Goal: Task Accomplishment & Management: Use online tool/utility

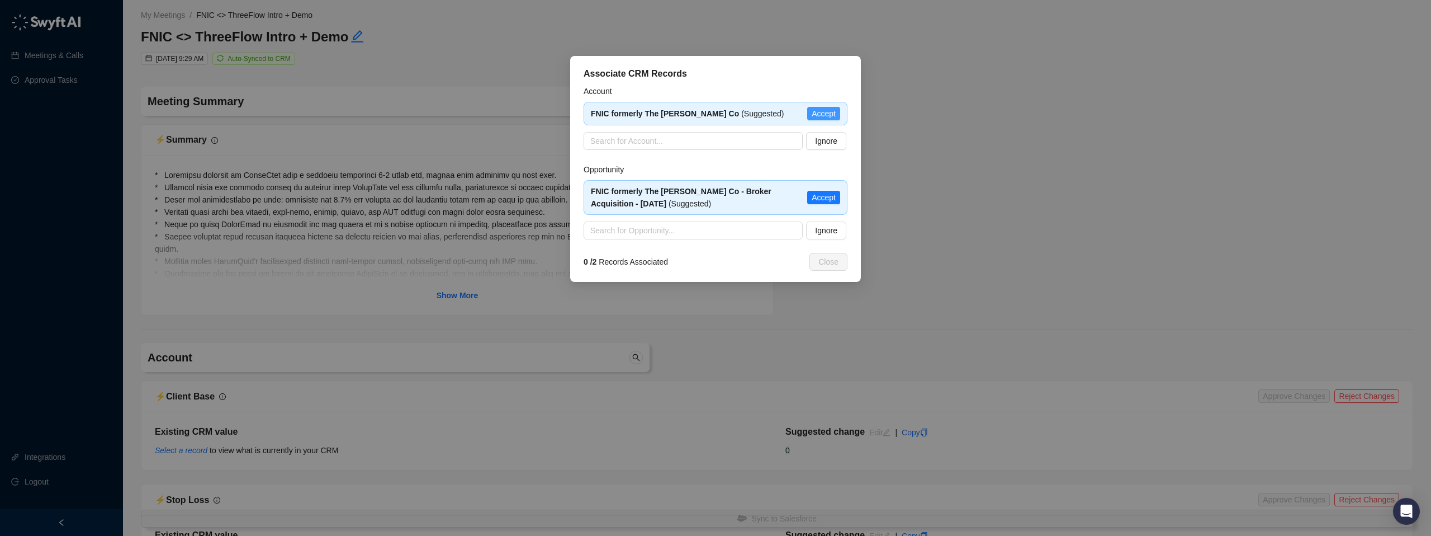
click at [817, 112] on span "Accept" at bounding box center [824, 113] width 24 height 12
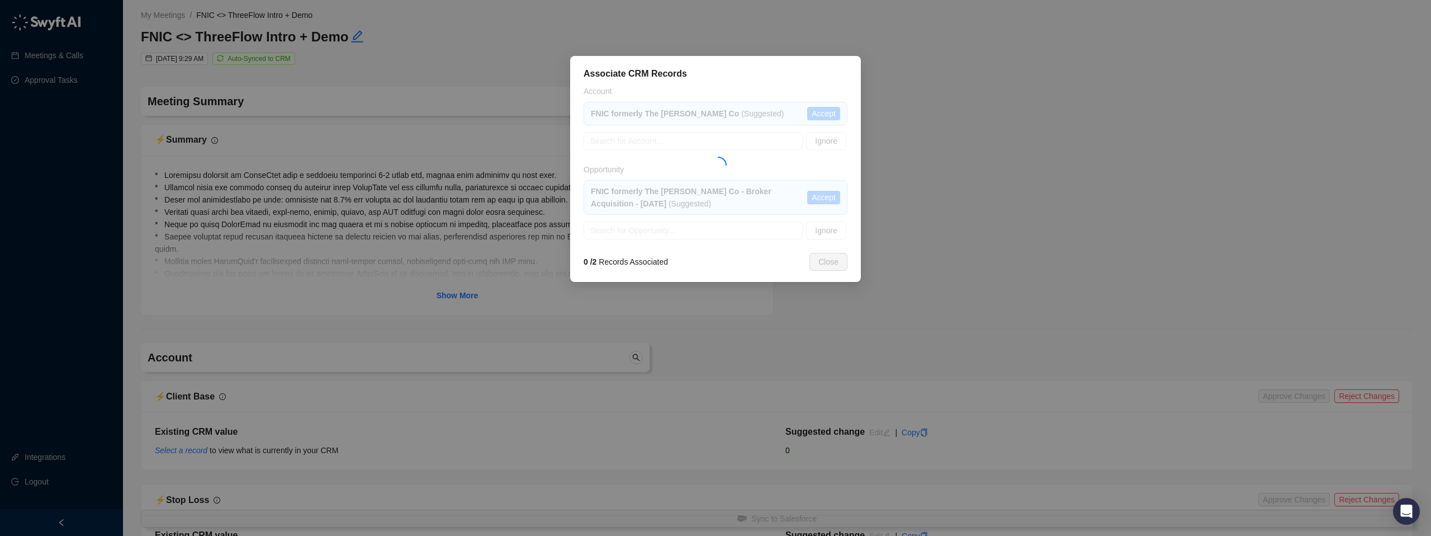
type textarea "**********"
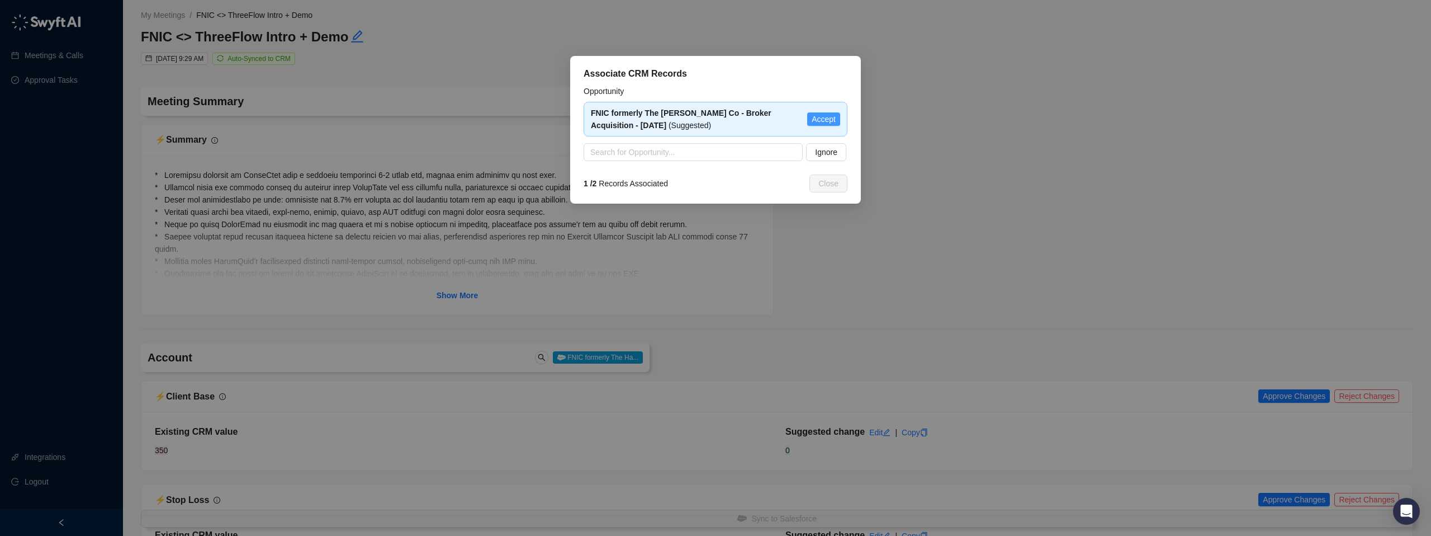
click at [817, 119] on span "Accept" at bounding box center [824, 119] width 24 height 12
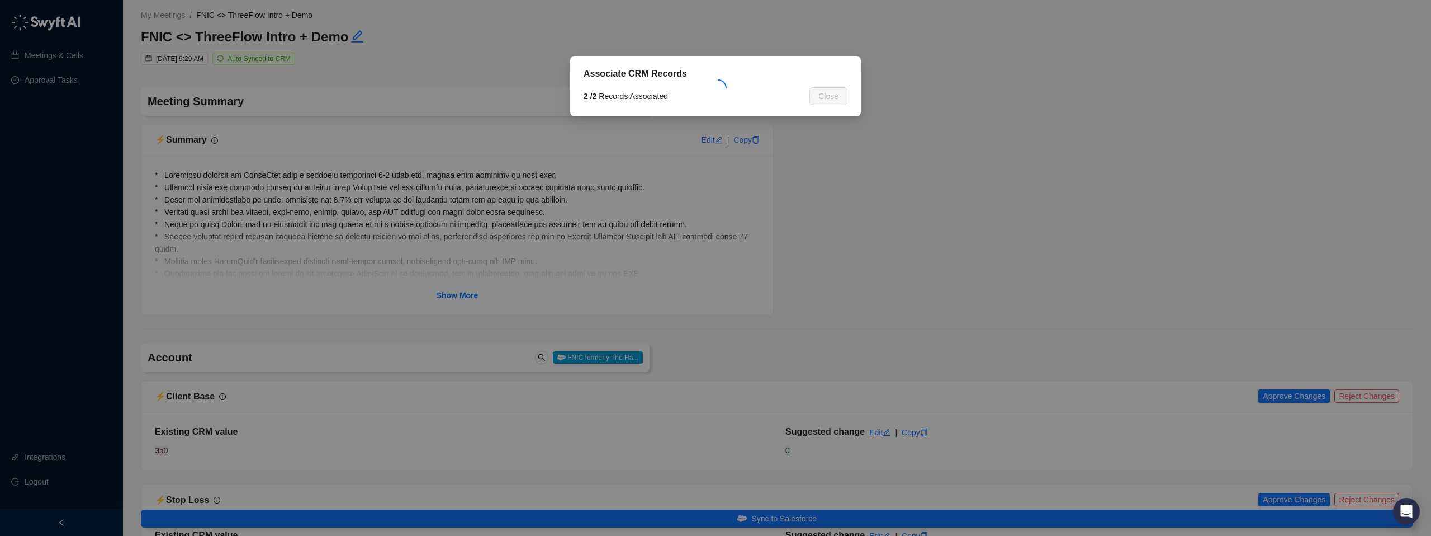
type textarea "**********"
type input "**********"
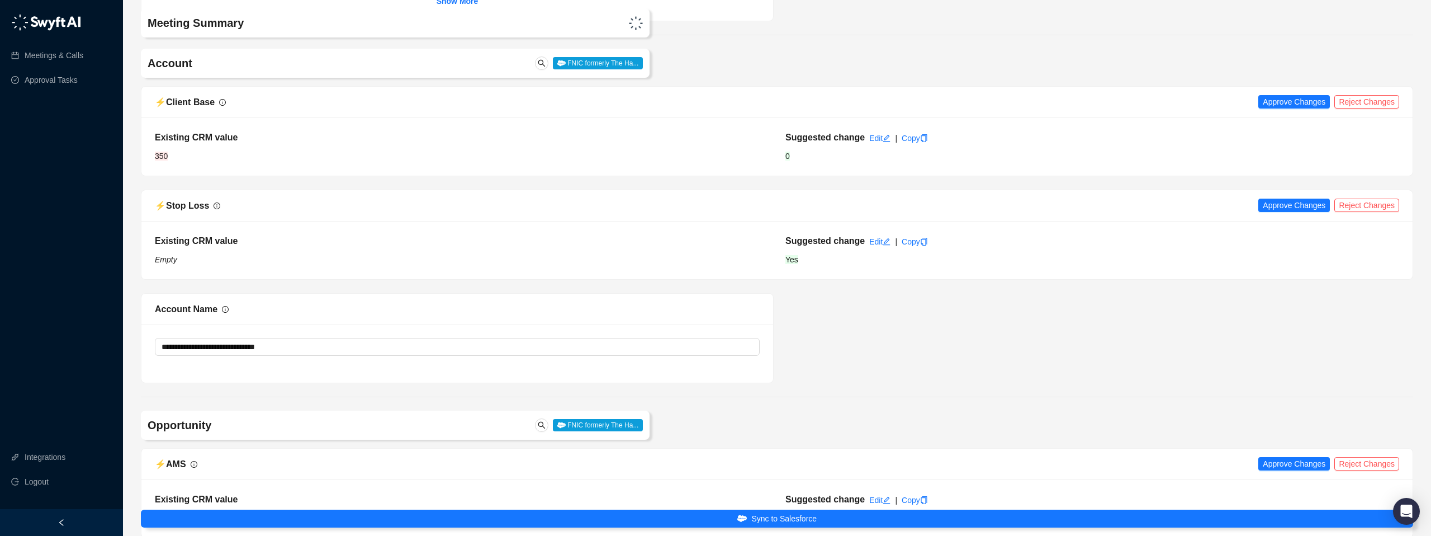
scroll to position [264, 0]
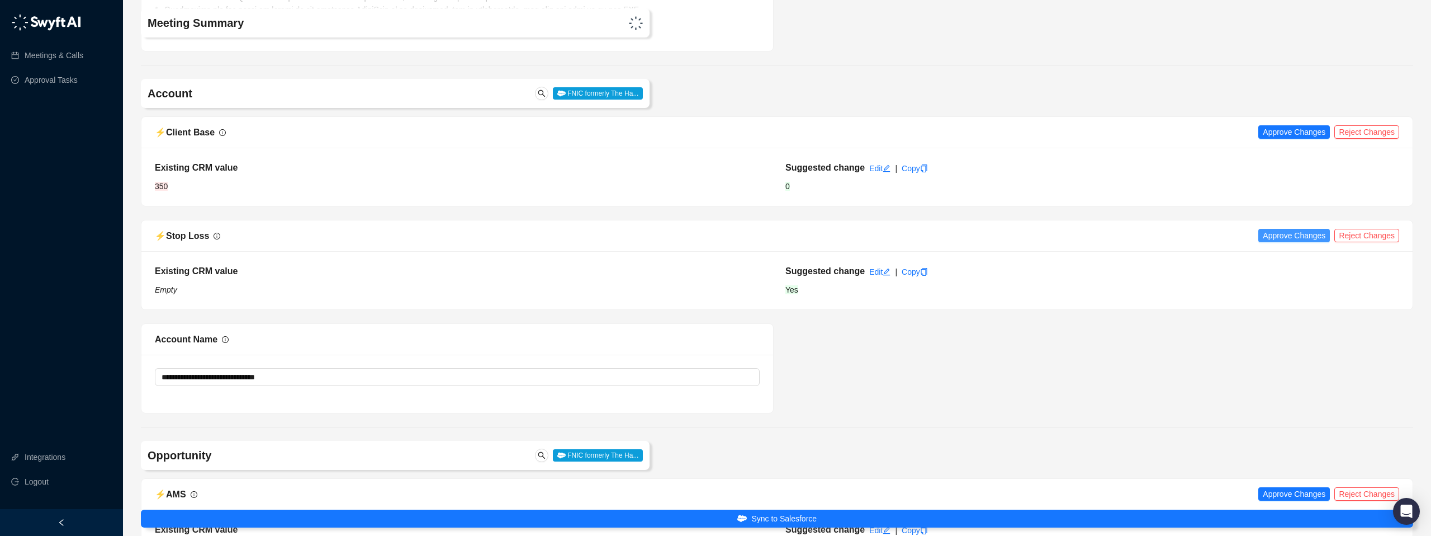
click at [1279, 236] on span "Approve Changes" at bounding box center [1294, 235] width 63 height 12
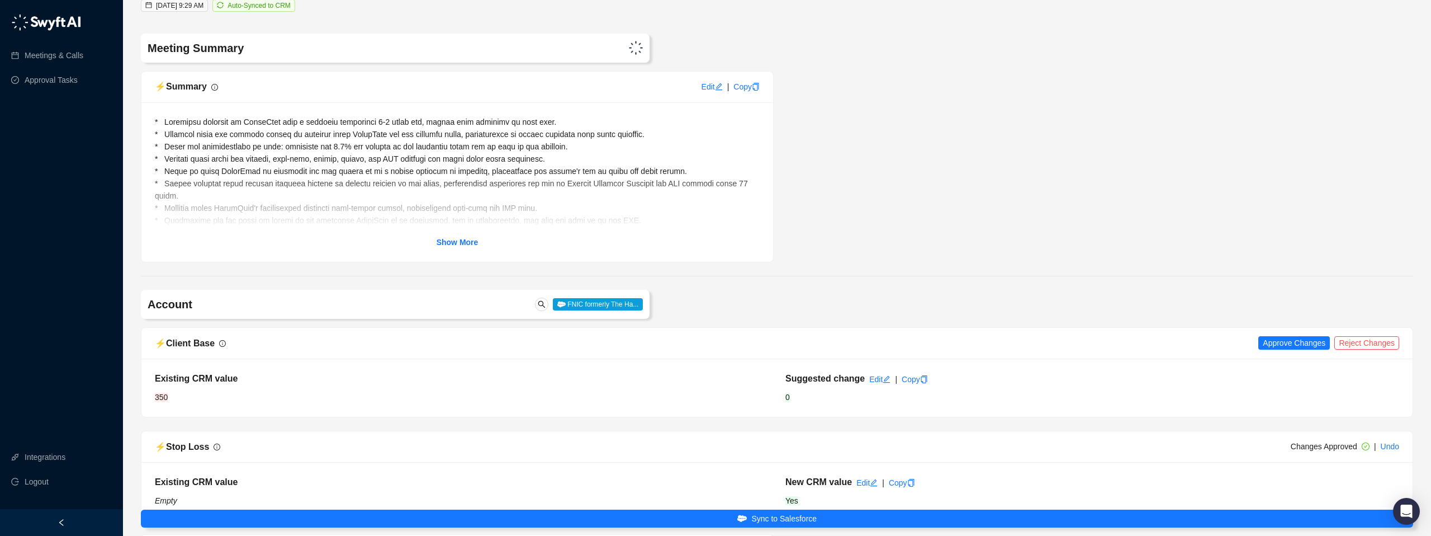
scroll to position [39, 0]
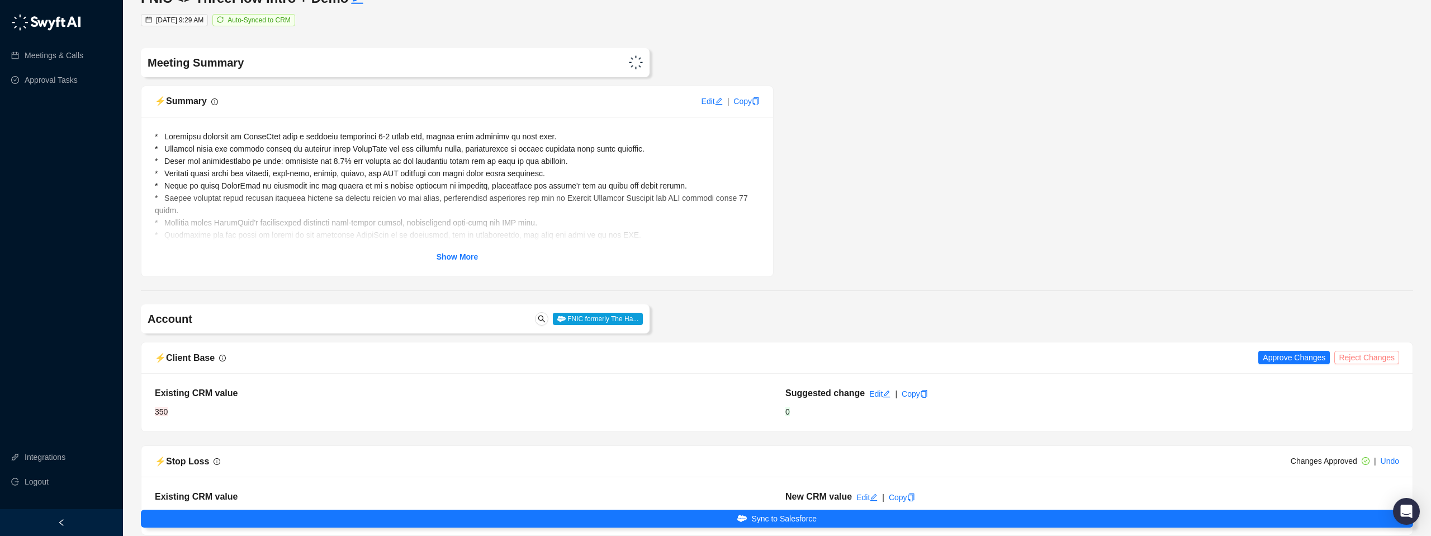
click at [1364, 361] on span "Reject Changes" at bounding box center [1367, 357] width 56 height 12
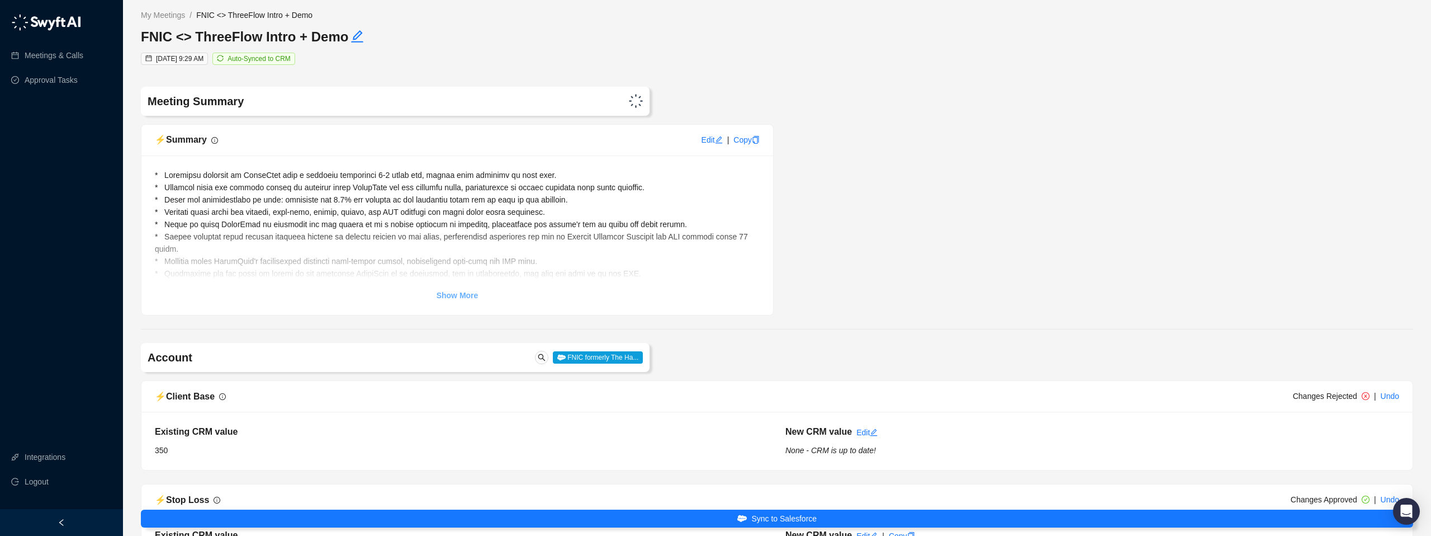
click at [467, 297] on strong "Show More" at bounding box center [458, 295] width 42 height 9
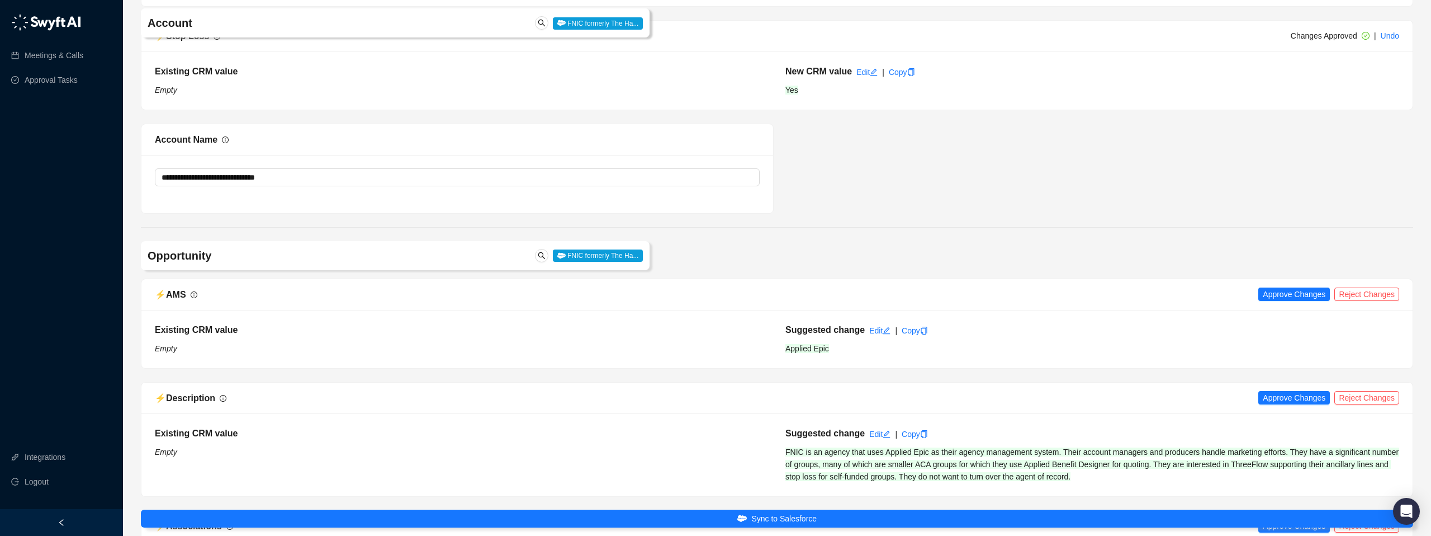
scroll to position [662, 0]
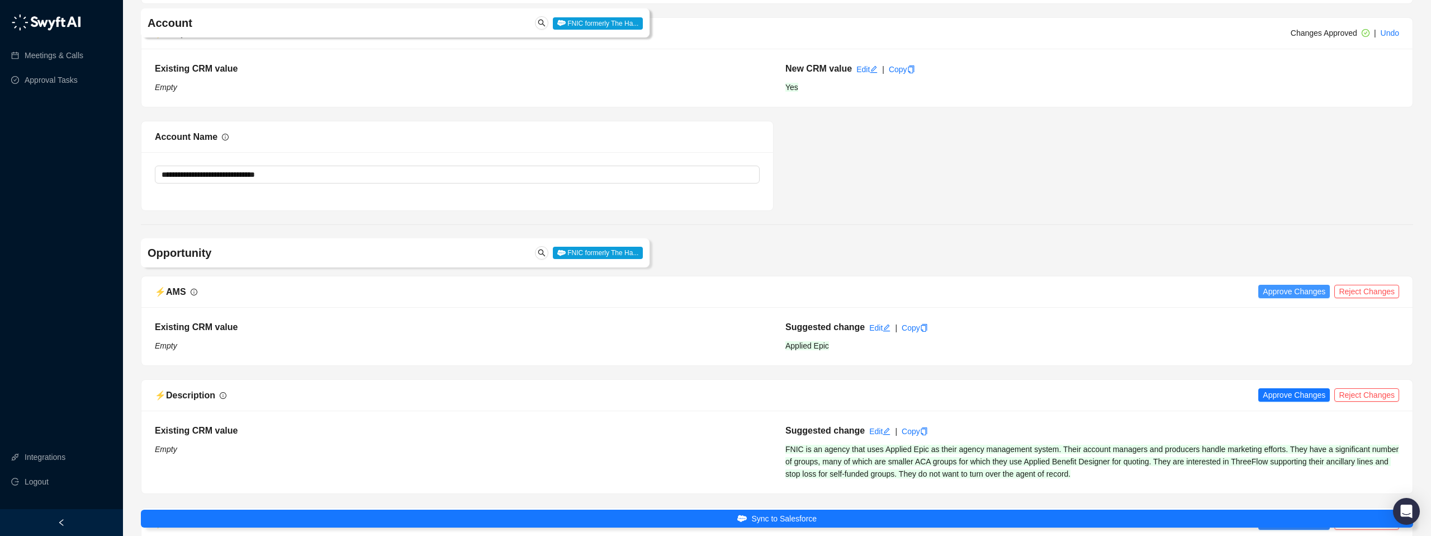
click at [1291, 291] on span "Approve Changes" at bounding box center [1294, 291] width 63 height 12
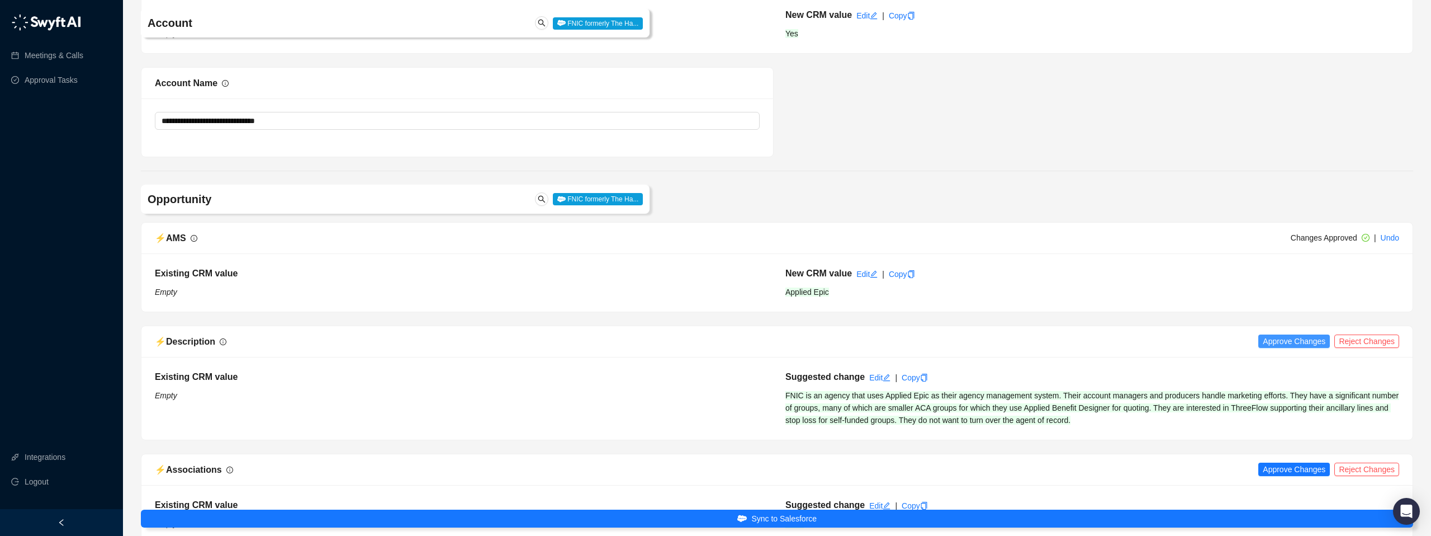
scroll to position [724, 0]
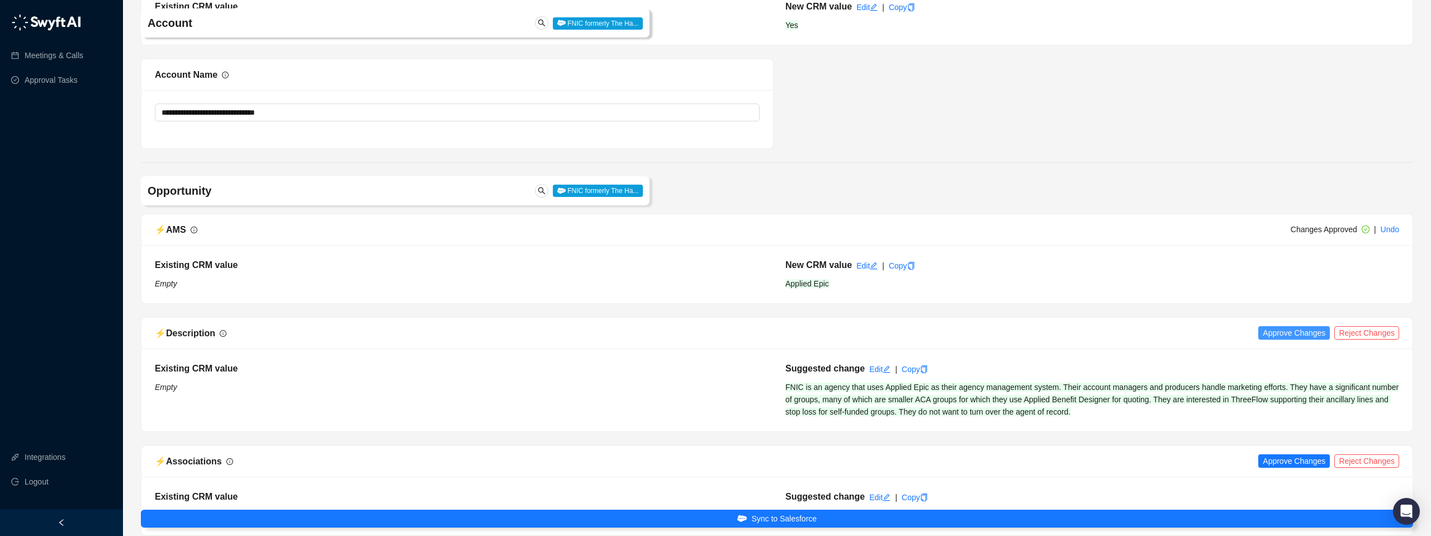
click at [1284, 335] on span "Approve Changes" at bounding box center [1294, 332] width 63 height 12
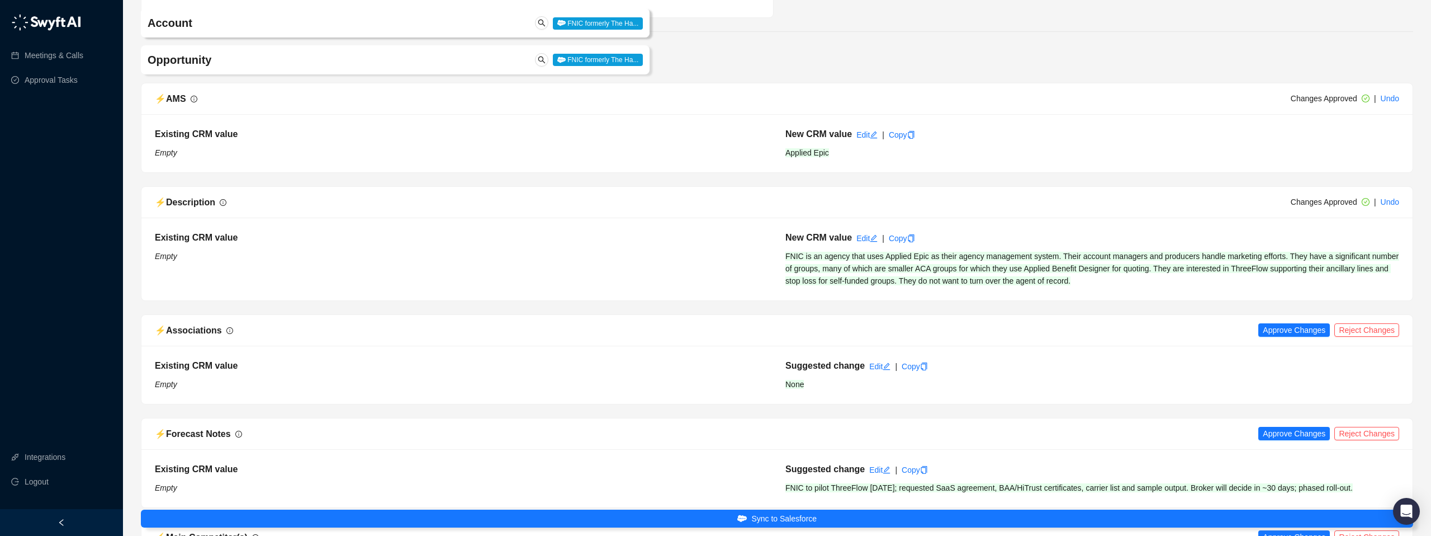
scroll to position [878, 0]
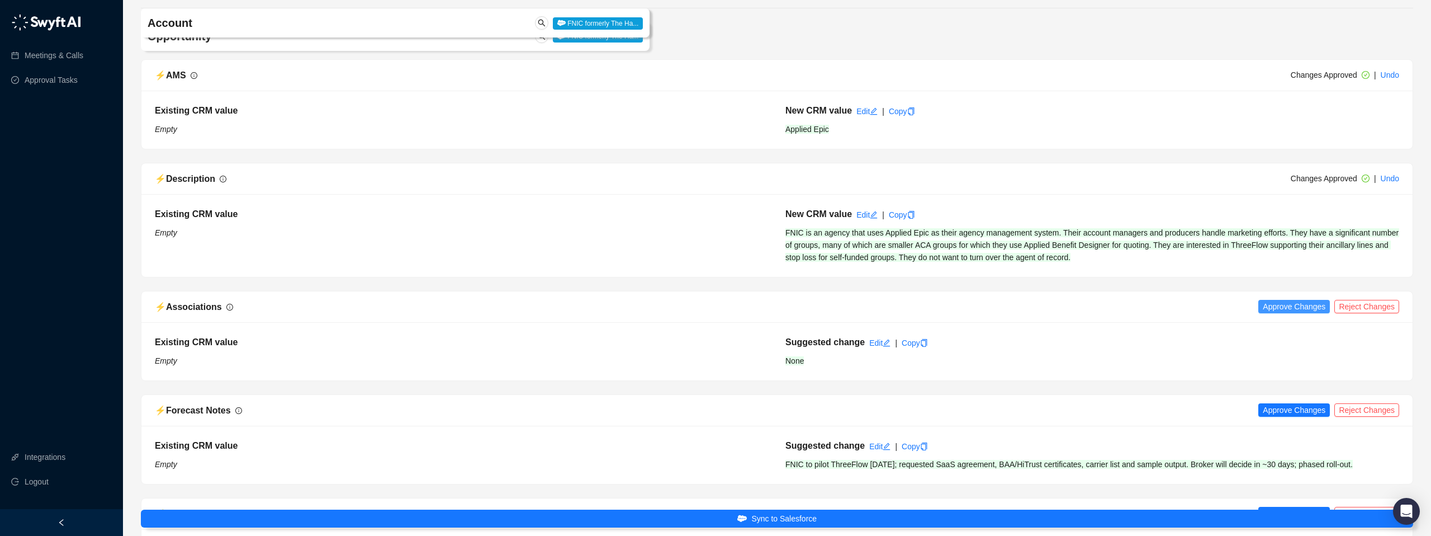
click at [1291, 309] on span "Approve Changes" at bounding box center [1294, 306] width 63 height 12
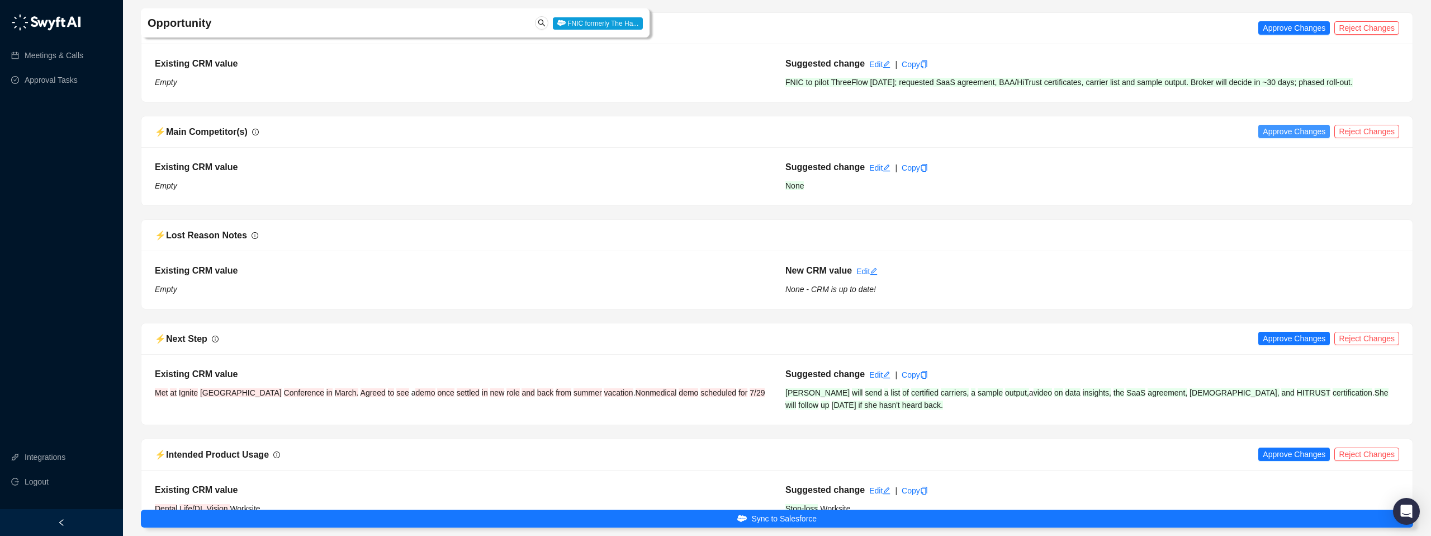
scroll to position [1271, 0]
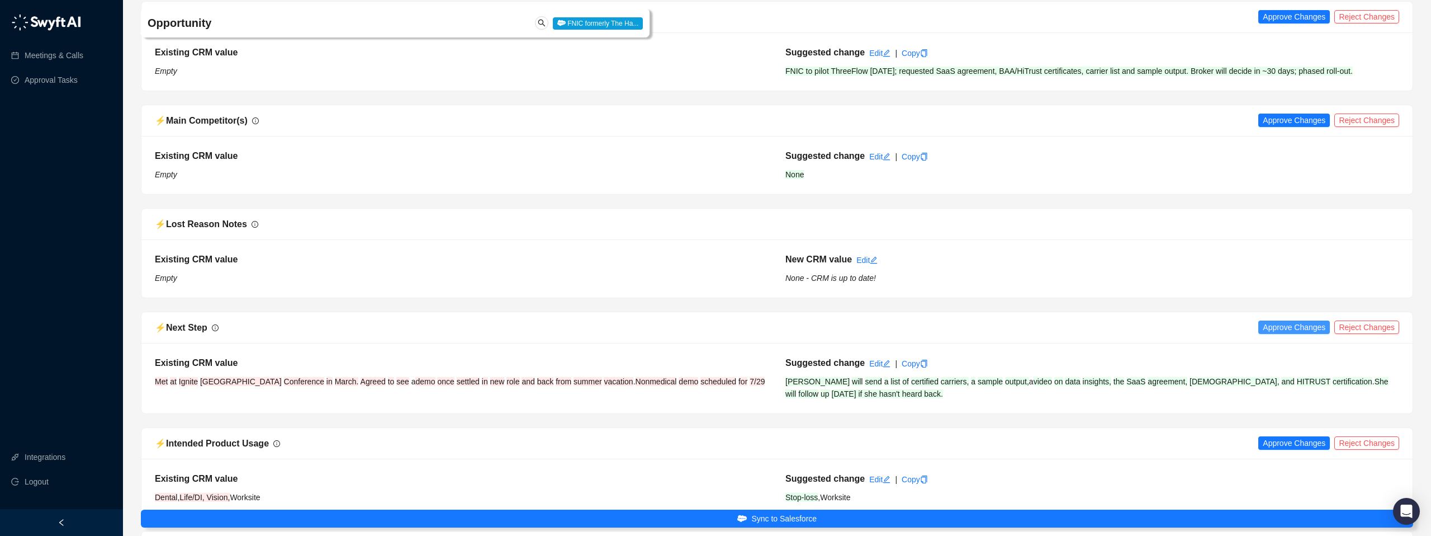
click at [1290, 333] on span "Approve Changes" at bounding box center [1294, 327] width 63 height 12
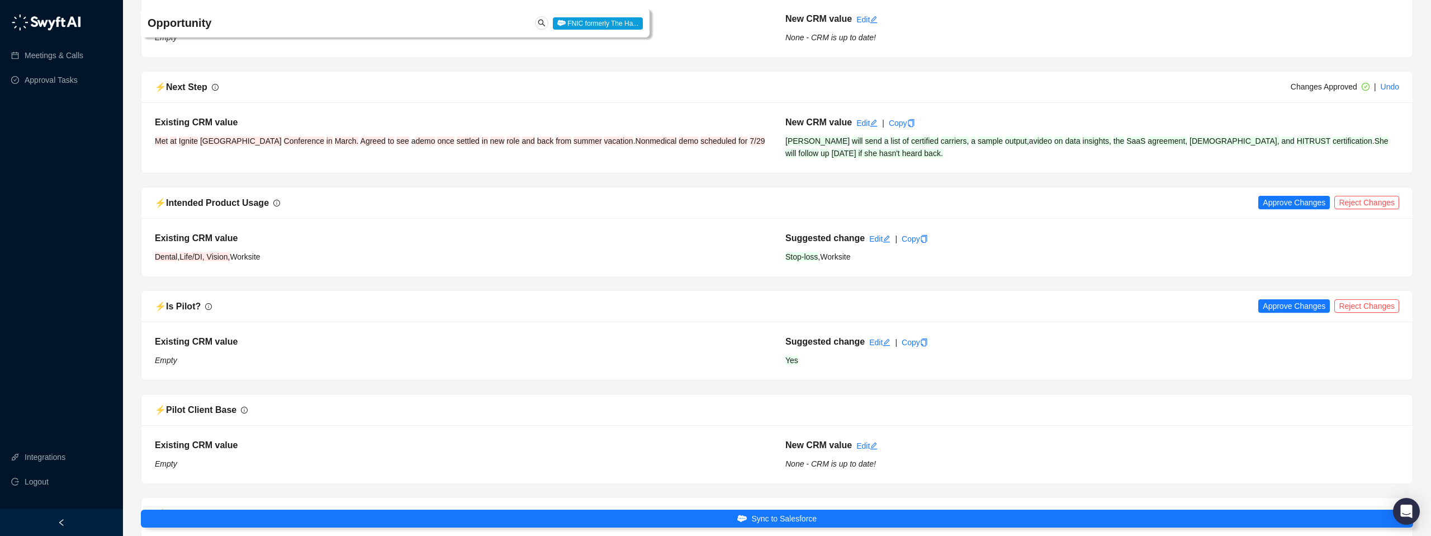
scroll to position [1517, 0]
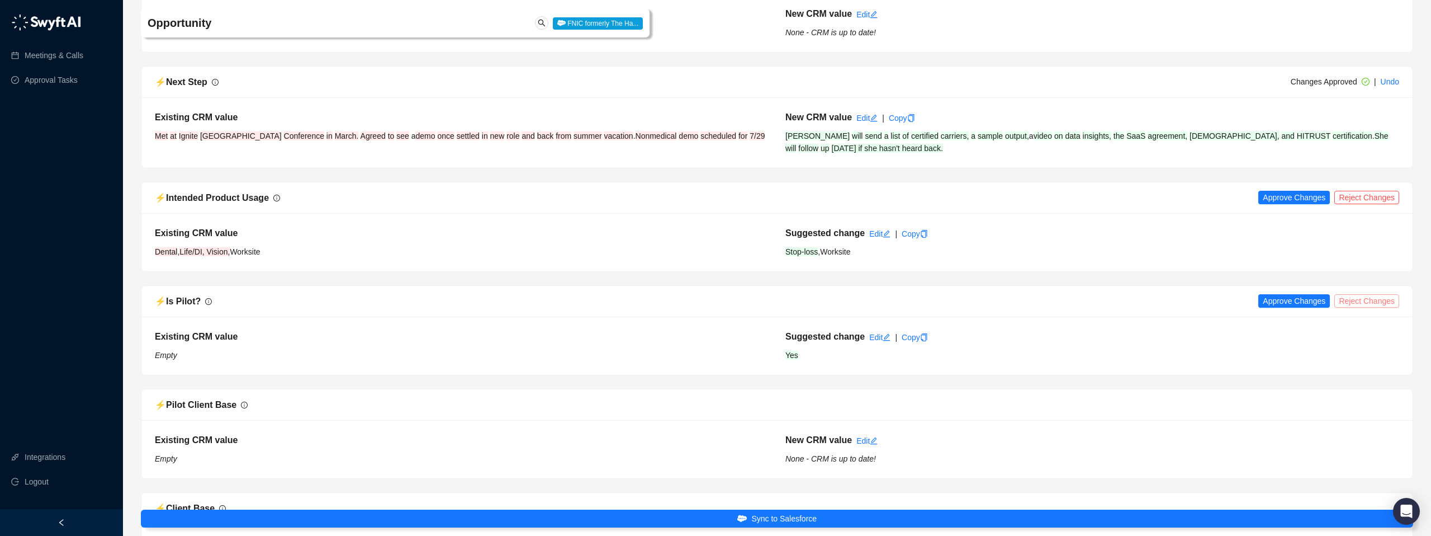
click at [1352, 307] on span "Reject Changes" at bounding box center [1367, 301] width 56 height 12
click at [1362, 203] on span "Reject Changes" at bounding box center [1367, 197] width 56 height 12
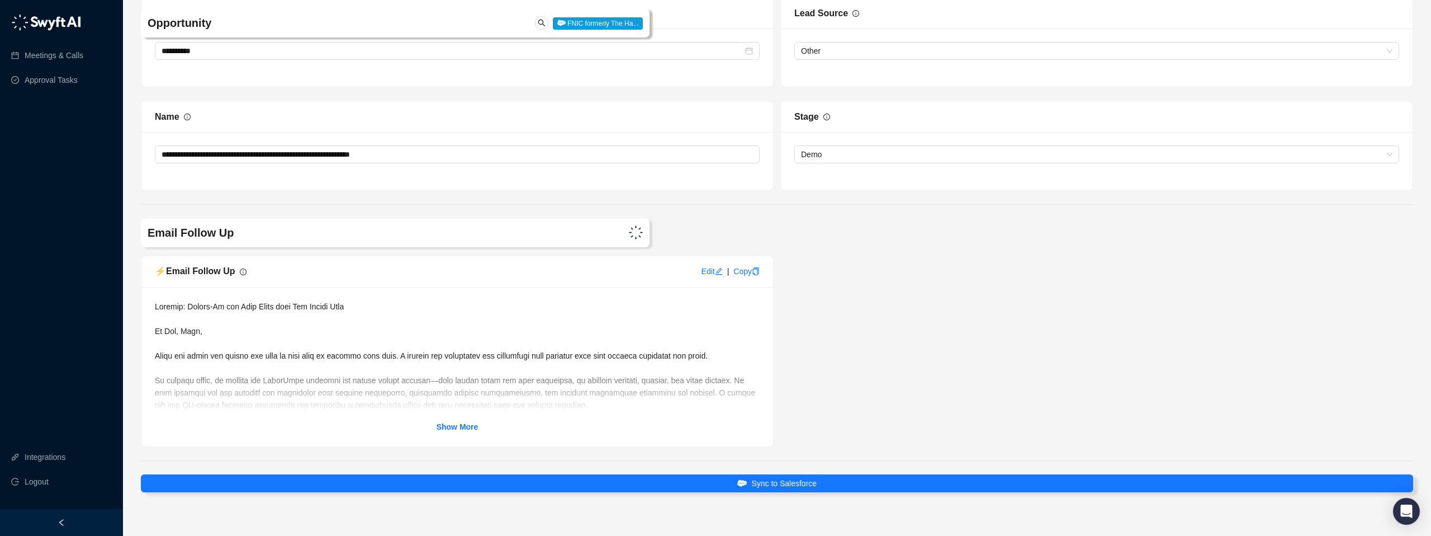
scroll to position [2250, 0]
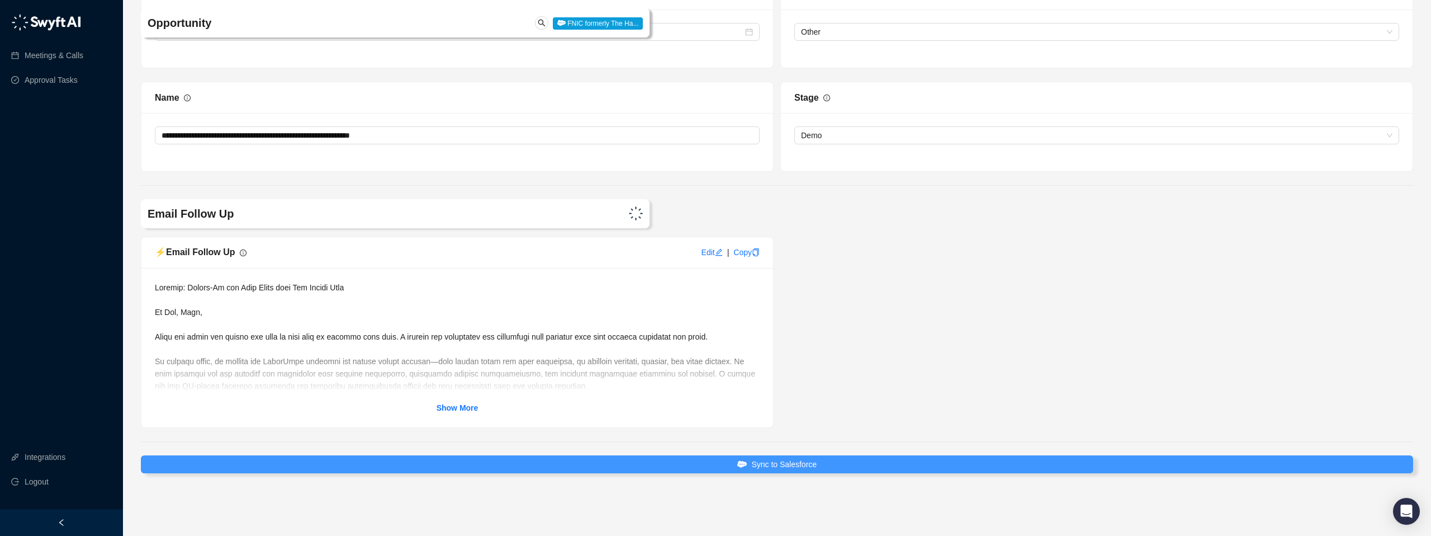
click at [784, 464] on span "Sync to Salesforce" at bounding box center [783, 464] width 65 height 12
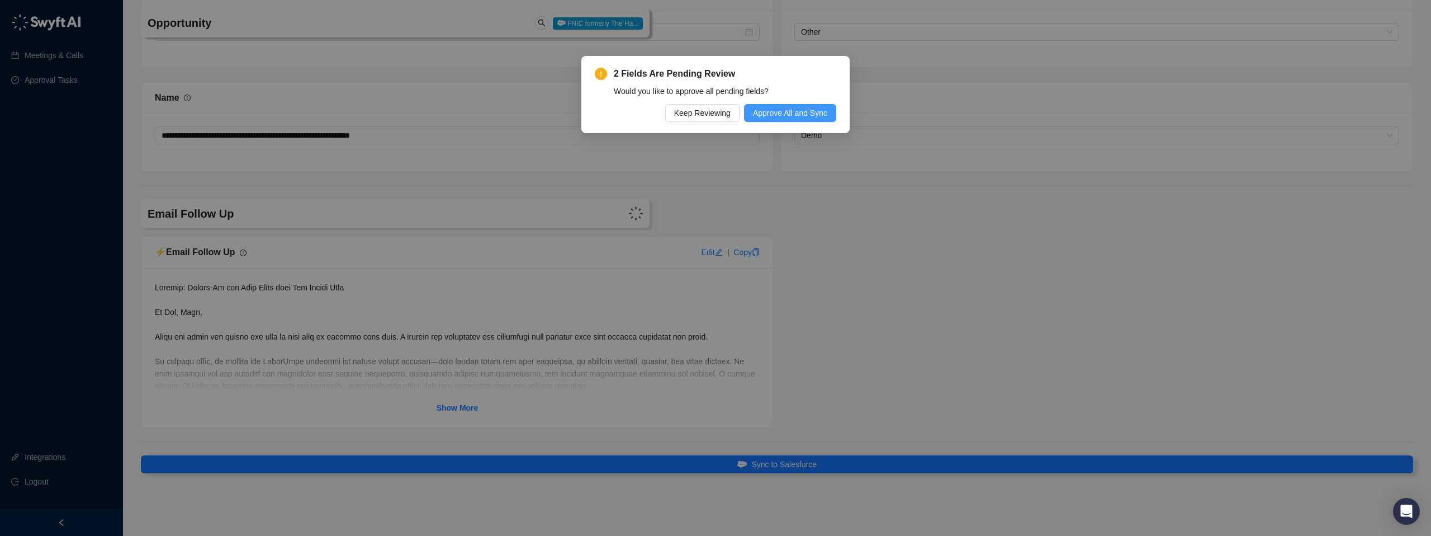
click at [790, 114] on span "Approve All and Sync" at bounding box center [790, 113] width 74 height 12
click at [674, 115] on span "Keep Reviewing" at bounding box center [698, 113] width 56 height 12
